Goal: Information Seeking & Learning: Learn about a topic

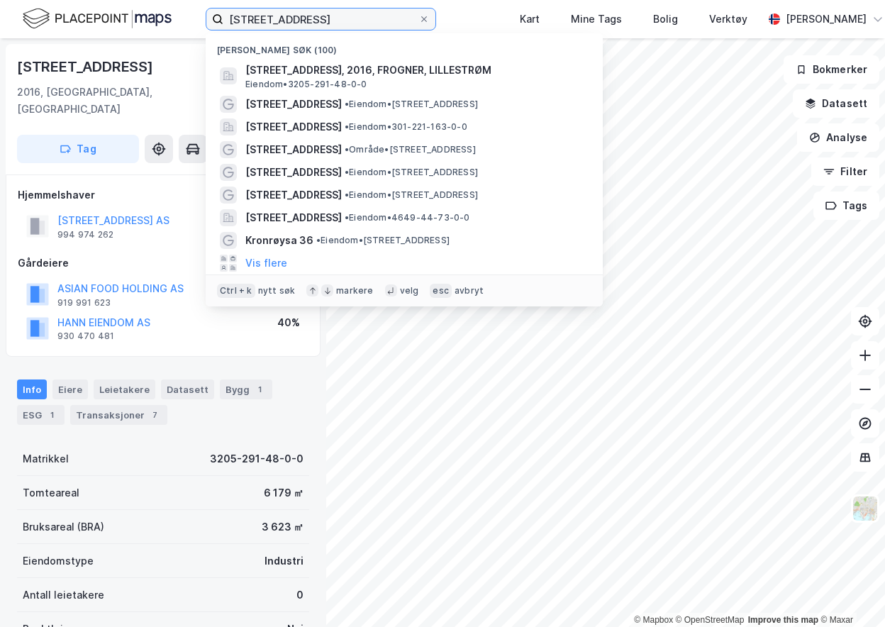
drag, startPoint x: 326, startPoint y: 16, endPoint x: 216, endPoint y: 19, distance: 110.7
click at [216, 19] on label "[STREET_ADDRESS]" at bounding box center [321, 19] width 230 height 23
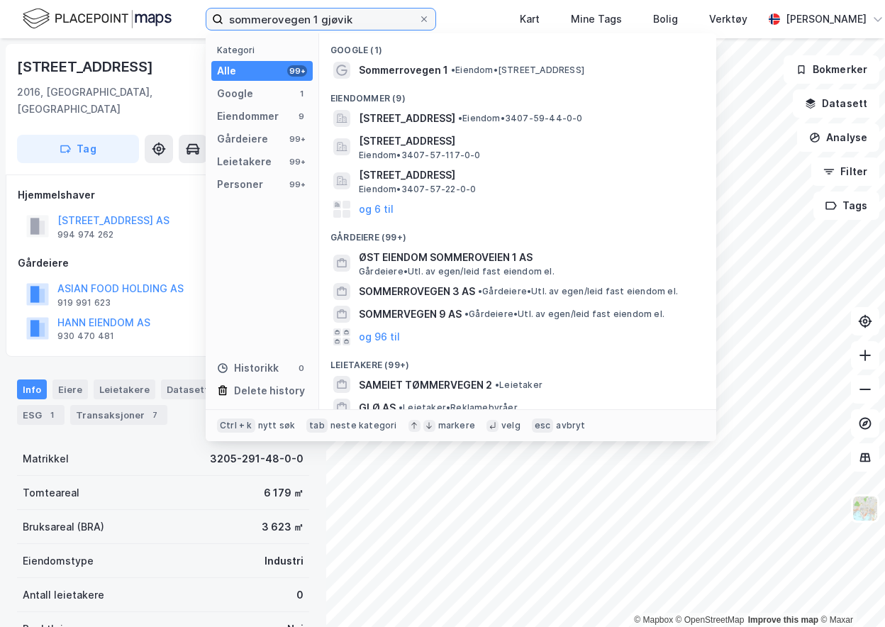
type input "sommerovegen 1 gjøvik"
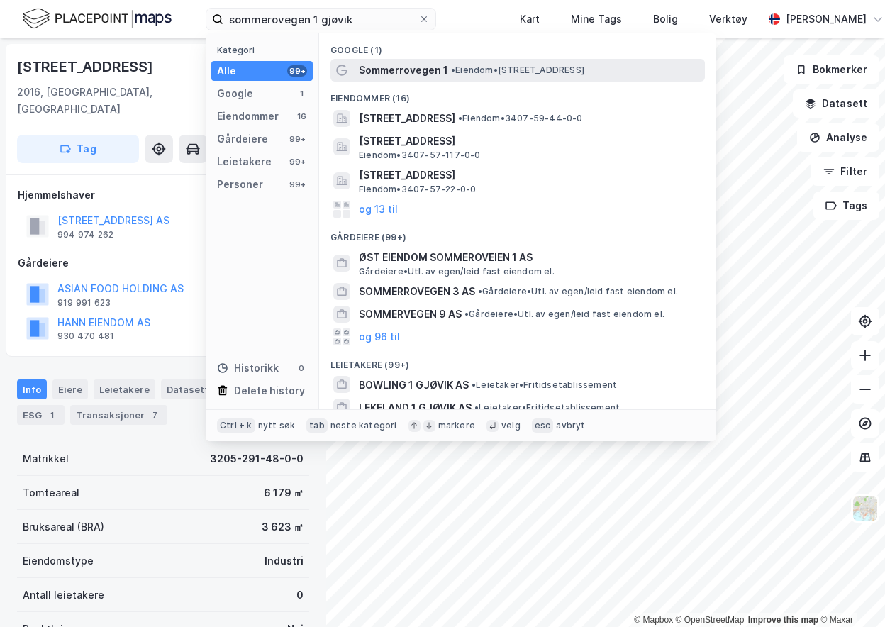
click at [451, 68] on span "•" at bounding box center [453, 70] width 4 height 11
